Goal: Information Seeking & Learning: Learn about a topic

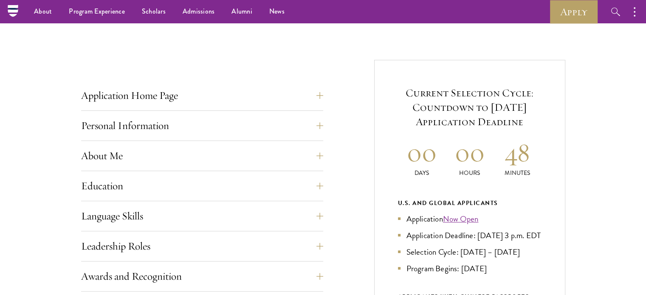
scroll to position [270, 0]
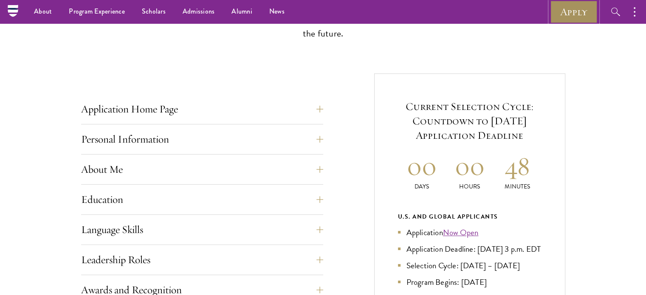
click at [565, 17] on link "Apply" at bounding box center [574, 11] width 48 height 23
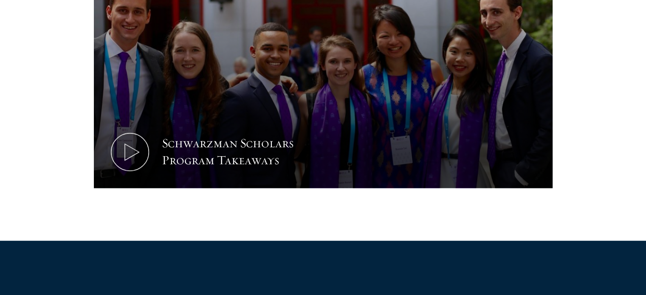
scroll to position [480, 0]
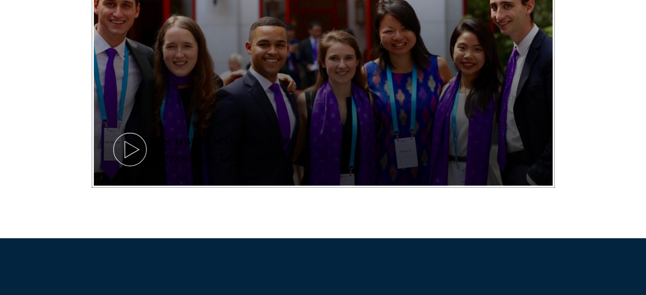
click at [404, 108] on button "Schwarzman Scholars Program Takeaways" at bounding box center [323, 57] width 459 height 258
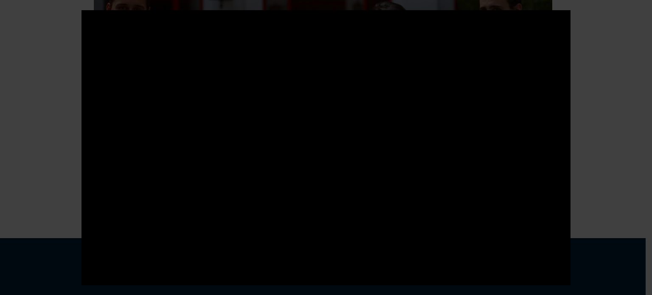
click at [613, 121] on div at bounding box center [326, 147] width 652 height 295
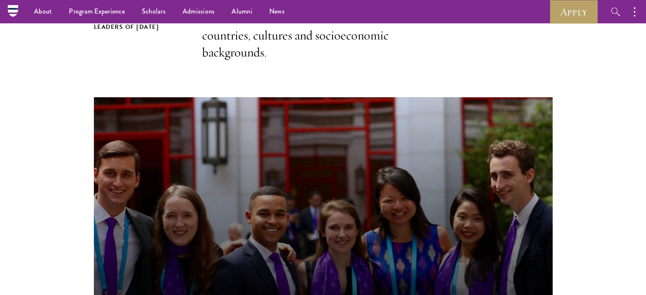
scroll to position [310, 0]
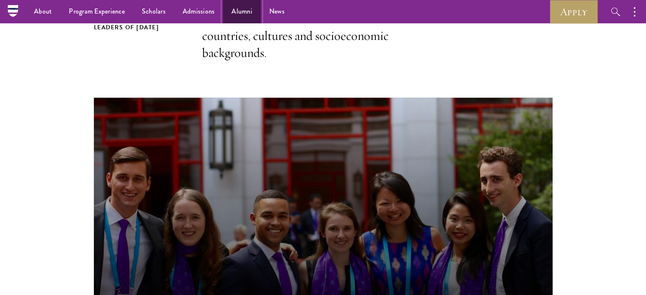
click at [241, 11] on link "Alumni" at bounding box center [242, 11] width 38 height 23
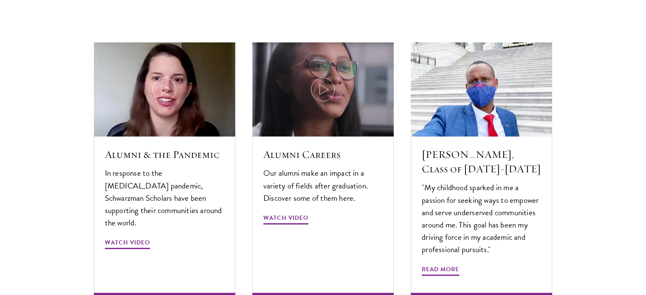
scroll to position [2593, 0]
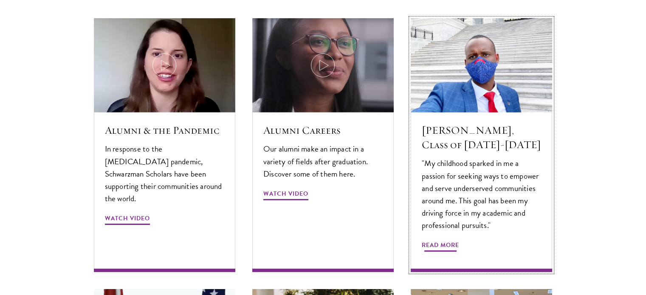
click at [454, 240] on span "Read More" at bounding box center [440, 246] width 37 height 13
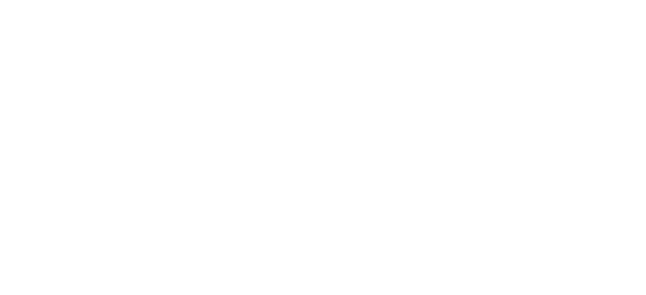
scroll to position [272, 0]
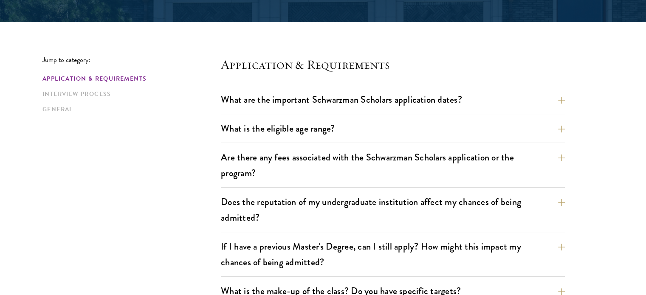
scroll to position [196, 0]
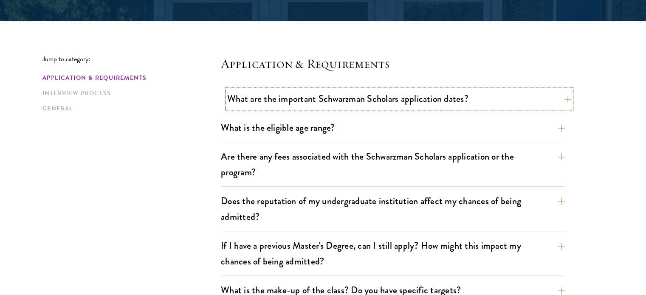
click at [370, 105] on button "What are the important Schwarzman Scholars application dates?" at bounding box center [399, 98] width 344 height 19
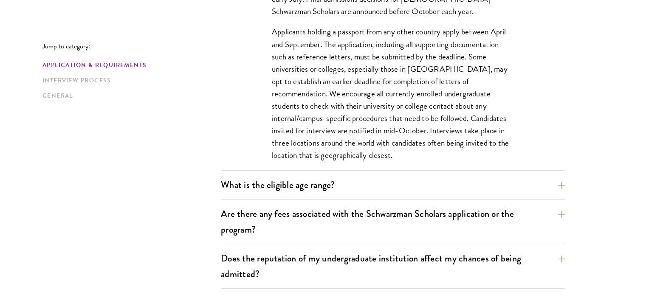
scroll to position [398, 0]
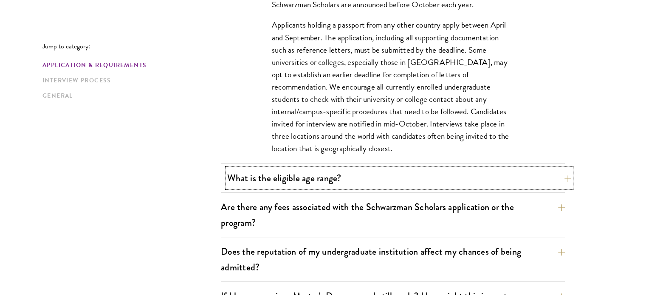
click at [353, 181] on button "What is the eligible age range?" at bounding box center [399, 178] width 344 height 19
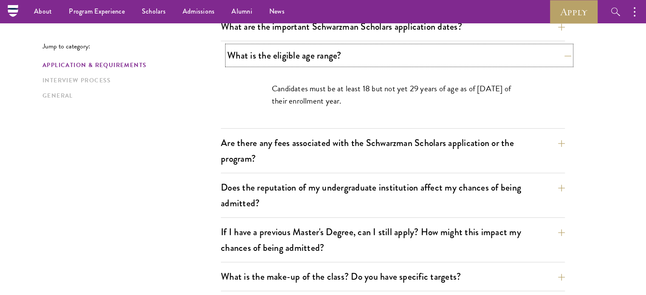
scroll to position [234, 0]
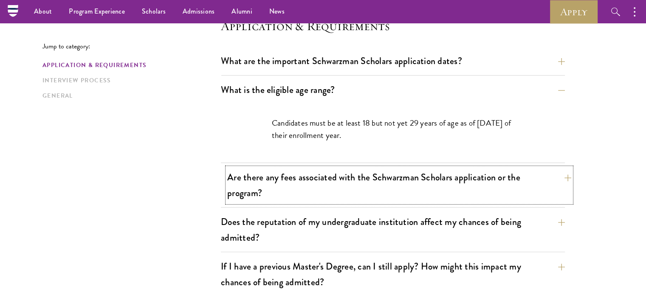
click at [343, 176] on button "Are there any fees associated with the Schwarzman Scholars application or the p…" at bounding box center [399, 185] width 344 height 35
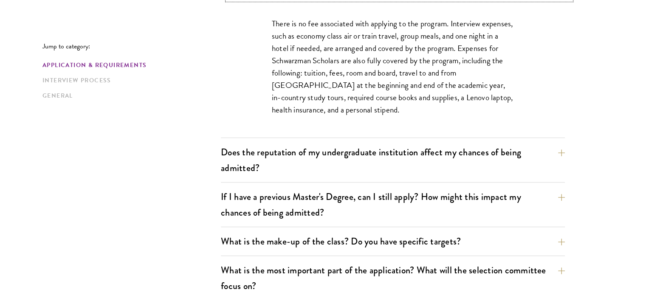
scroll to position [379, 0]
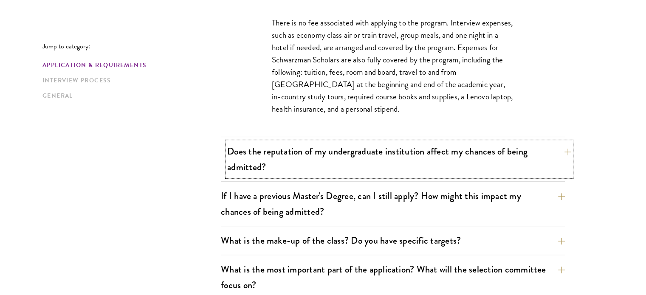
click at [336, 169] on button "Does the reputation of my undergraduate institution affect my chances of being …" at bounding box center [399, 159] width 344 height 35
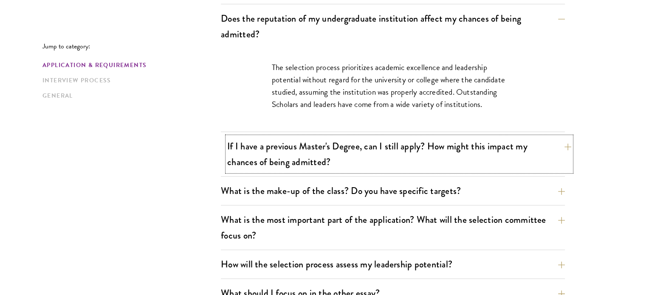
click at [317, 166] on button "If I have a previous Master's Degree, can I still apply? How might this impact …" at bounding box center [399, 154] width 344 height 35
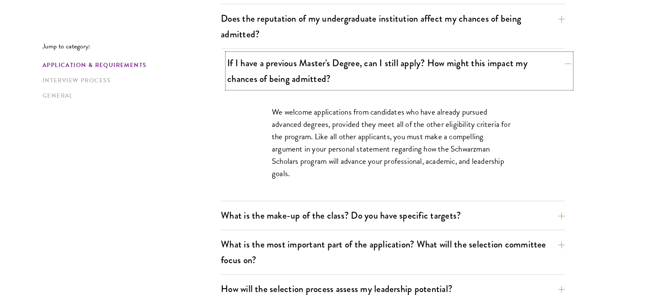
scroll to position [447, 0]
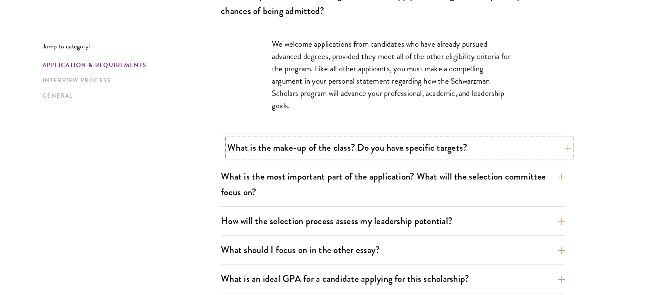
click at [302, 150] on button "What is the make-up of the class? Do you have specific targets?" at bounding box center [399, 147] width 344 height 19
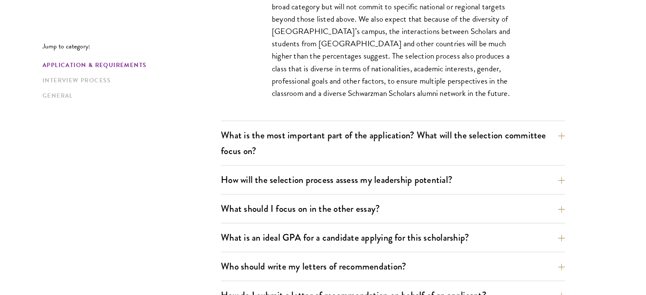
scroll to position [551, 0]
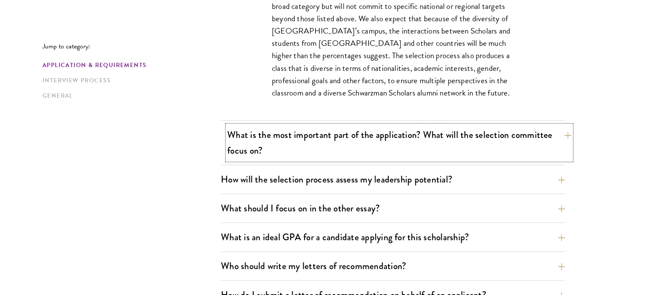
click at [295, 151] on button "What is the most important part of the application? What will the selection com…" at bounding box center [399, 142] width 344 height 35
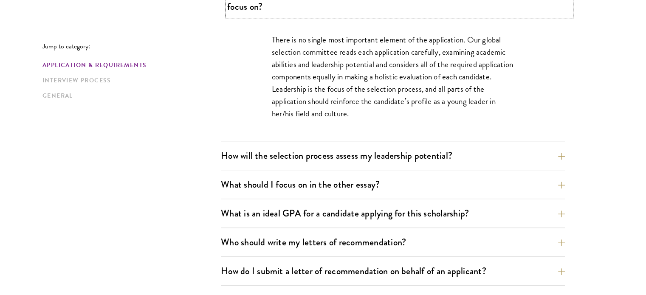
scroll to position [526, 0]
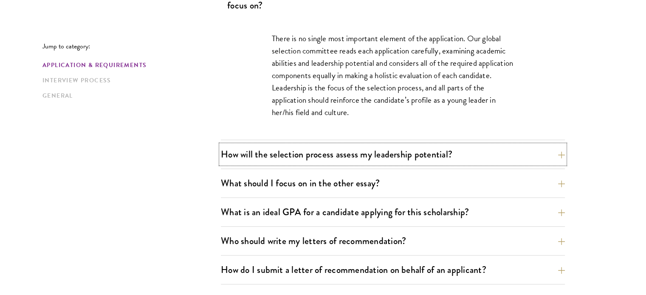
click at [295, 151] on button "How will the selection process assess my leadership potential?" at bounding box center [393, 154] width 344 height 19
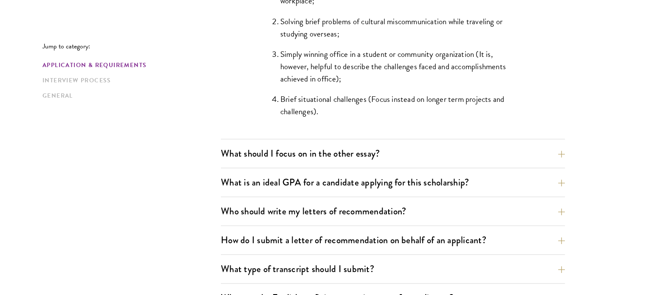
scroll to position [906, 0]
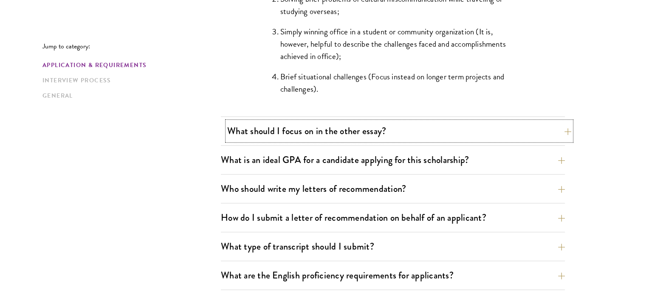
click at [315, 127] on button "What should I focus on in the other essay?" at bounding box center [399, 130] width 344 height 19
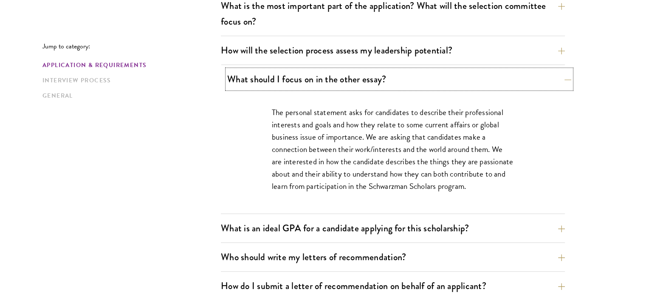
scroll to position [562, 0]
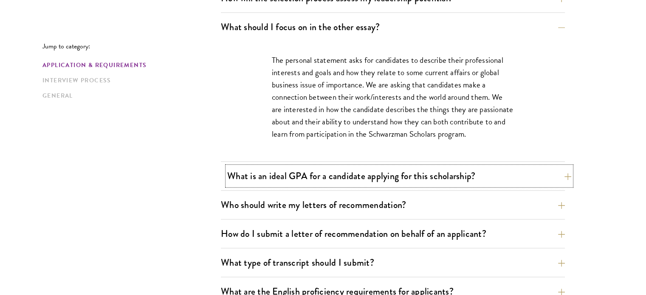
click at [280, 175] on button "What is an ideal GPA for a candidate applying for this scholarship?" at bounding box center [399, 176] width 344 height 19
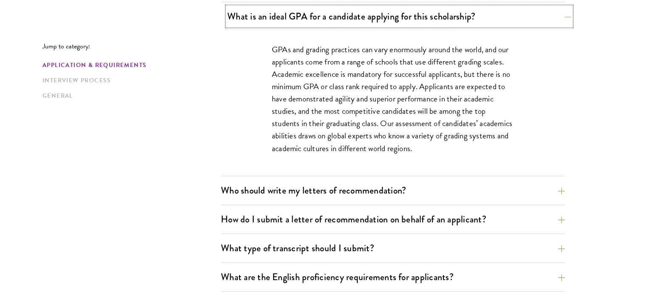
scroll to position [602, 0]
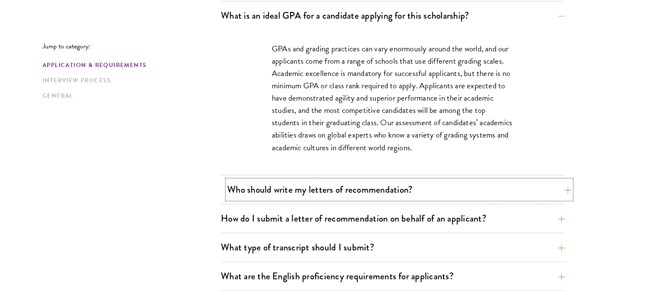
click at [282, 190] on button "Who should write my letters of recommendation?" at bounding box center [399, 189] width 344 height 19
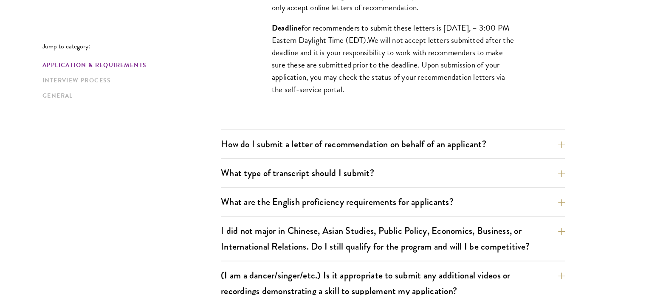
scroll to position [914, 0]
click at [289, 175] on button "What type of transcript should I submit?" at bounding box center [399, 172] width 344 height 19
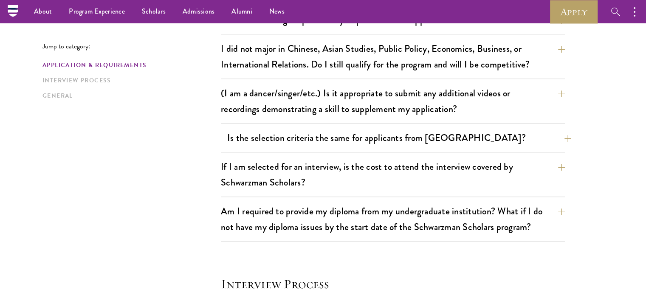
scroll to position [858, 0]
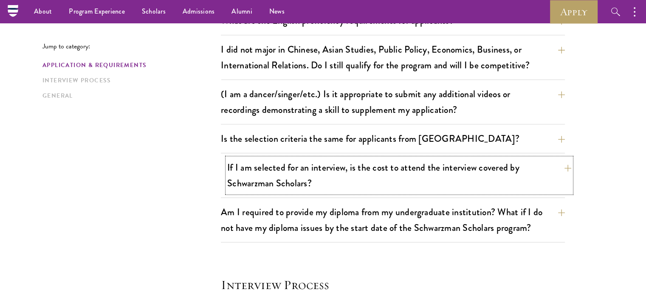
click at [283, 185] on button "If I am selected for an interview, is the cost to attend the interview covered …" at bounding box center [399, 175] width 344 height 35
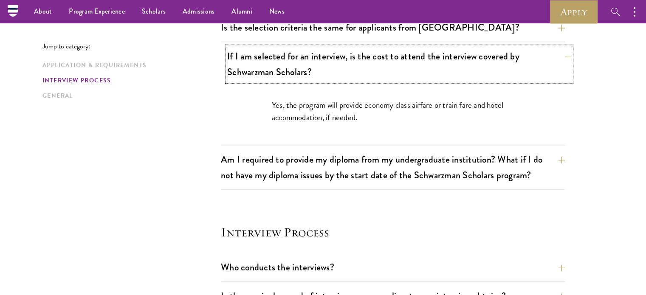
scroll to position [822, 0]
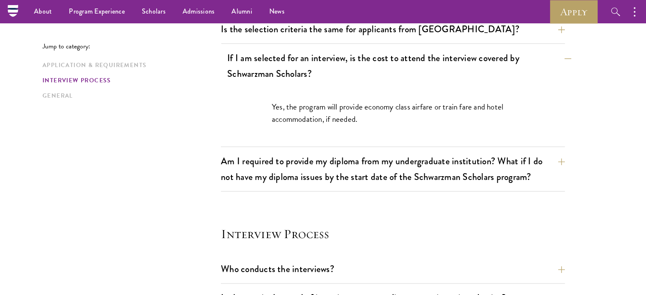
click at [283, 185] on div "Am I required to provide my diploma from my undergraduate institution? What if …" at bounding box center [393, 172] width 344 height 40
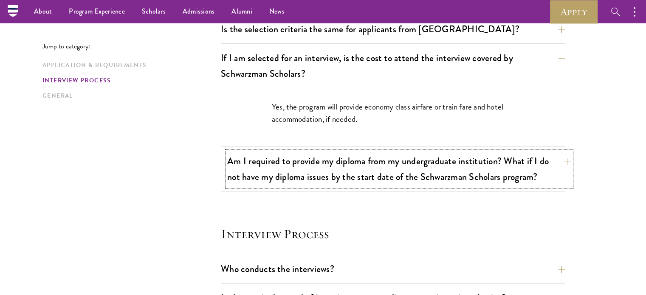
click at [301, 175] on button "Am I required to provide my diploma from my undergraduate institution? What if …" at bounding box center [399, 169] width 344 height 35
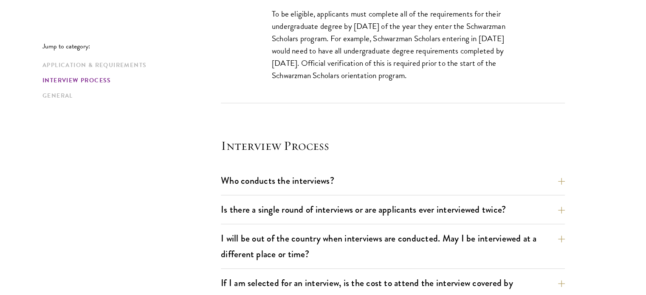
scroll to position [967, 0]
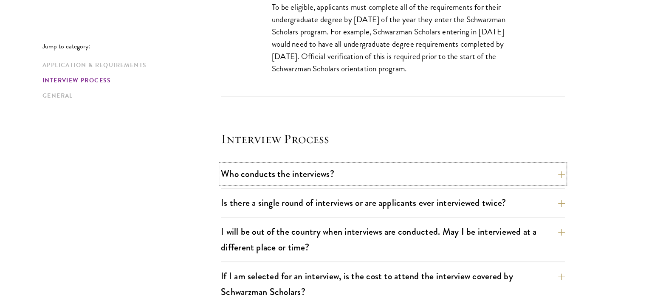
click at [301, 175] on button "Who conducts the interviews?" at bounding box center [393, 173] width 344 height 19
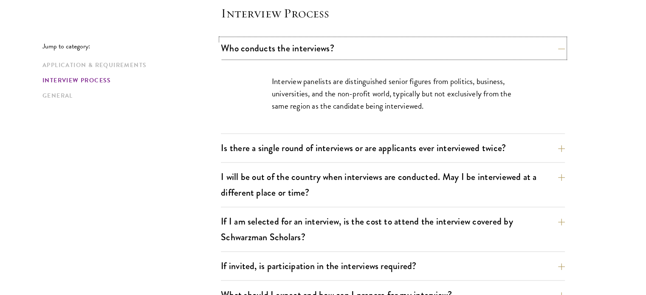
scroll to position [985, 0]
click at [289, 150] on button "Is there a single round of interviews or are applicants ever interviewed twice?" at bounding box center [399, 147] width 344 height 19
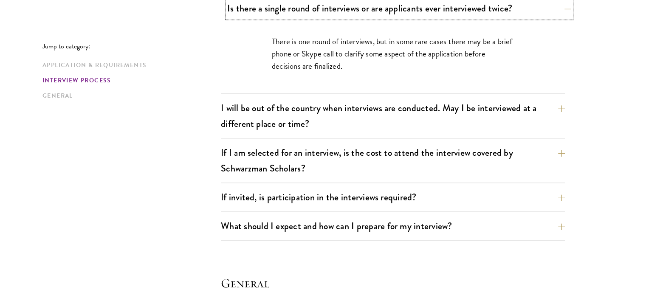
scroll to position [1055, 0]
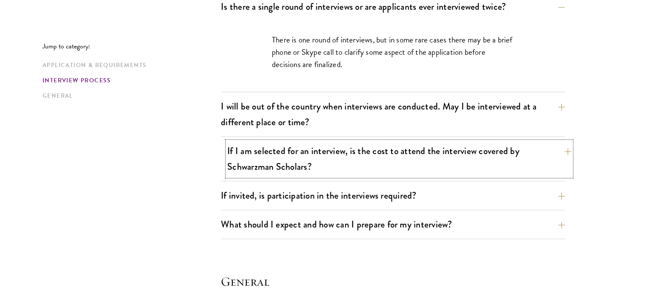
click at [281, 155] on button "If I am selected for an interview, is the cost to attend the interview covered …" at bounding box center [399, 158] width 344 height 35
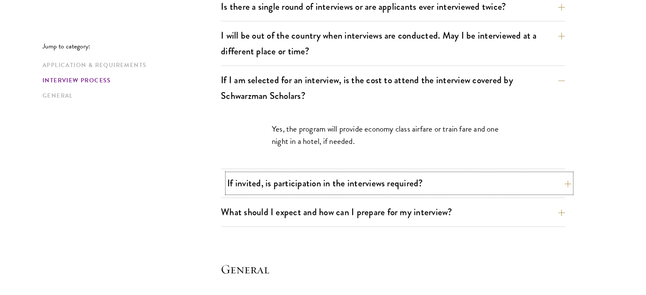
click at [277, 184] on button "If invited, is participation in the interviews required?" at bounding box center [399, 183] width 344 height 19
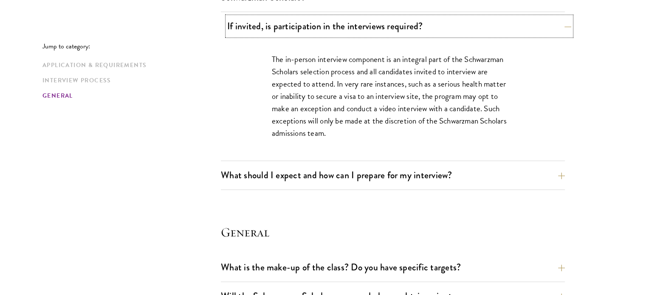
scroll to position [1155, 0]
click at [277, 184] on div "What should I expect and how can I prepare for my interview? Interviews are fre…" at bounding box center [393, 177] width 344 height 24
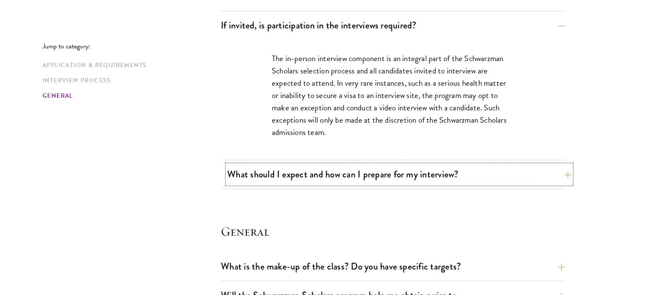
click at [297, 174] on button "What should I expect and how can I prepare for my interview?" at bounding box center [399, 174] width 344 height 19
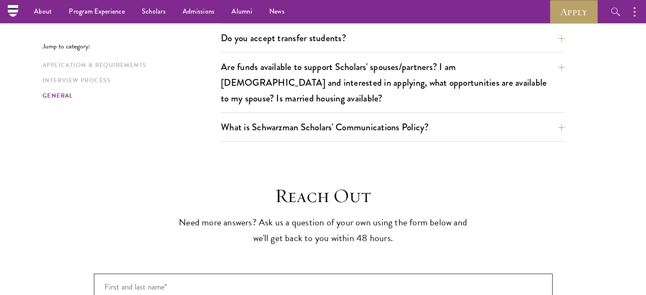
scroll to position [1916, 0]
